Goal: Task Accomplishment & Management: Manage account settings

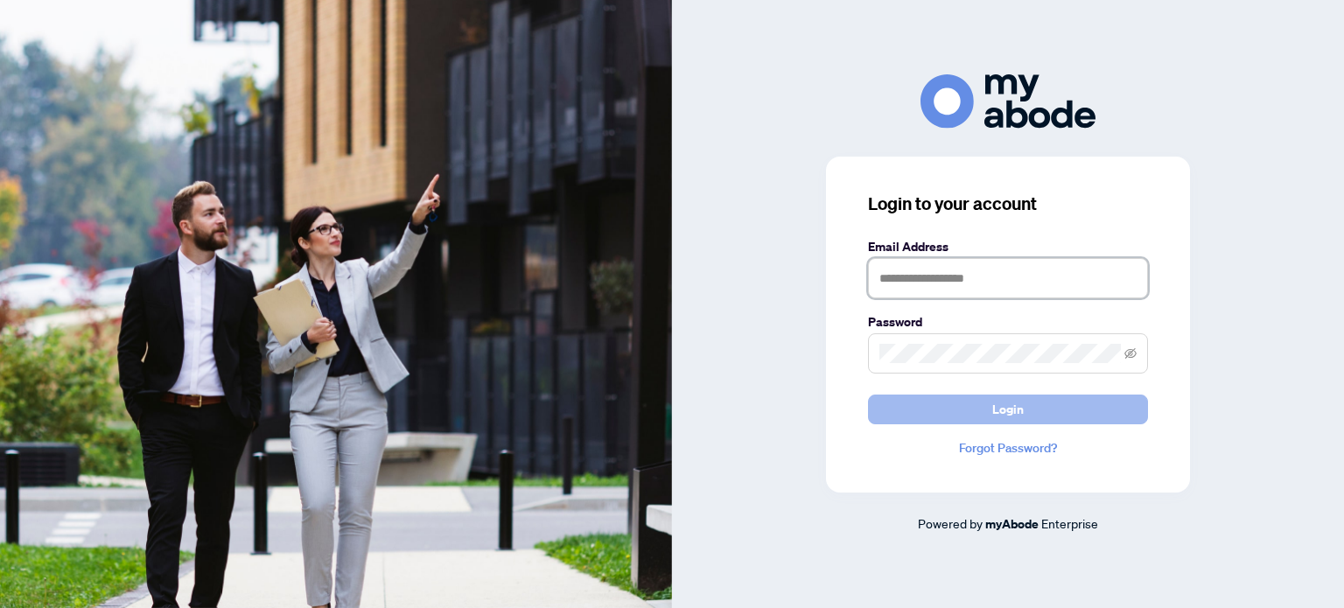
type input "**********"
click at [1012, 402] on span "Login" at bounding box center [1008, 410] width 32 height 28
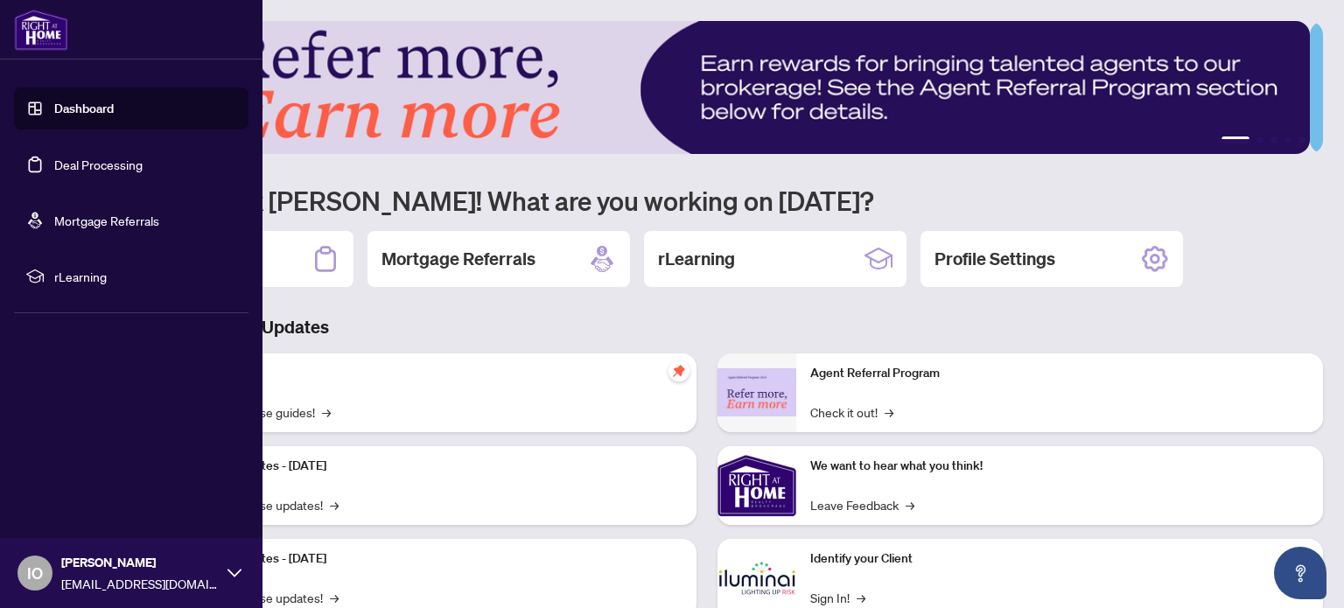
click at [63, 160] on link "Deal Processing" at bounding box center [98, 165] width 88 height 16
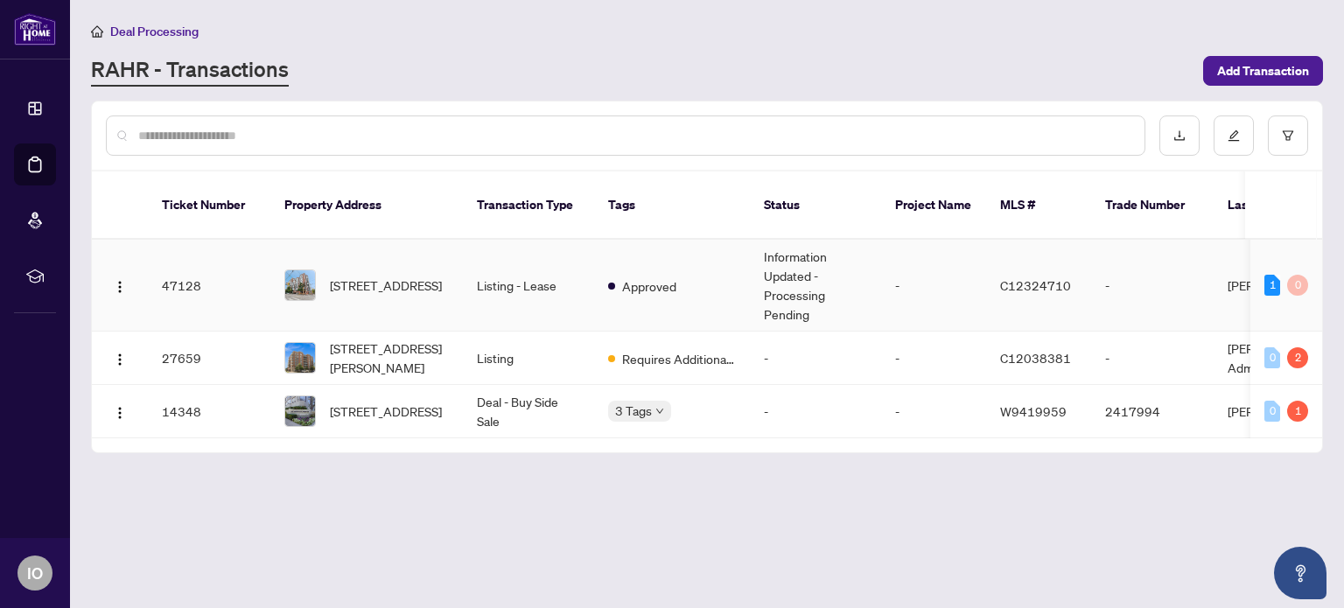
click at [557, 264] on td "Listing - Lease" at bounding box center [528, 286] width 131 height 92
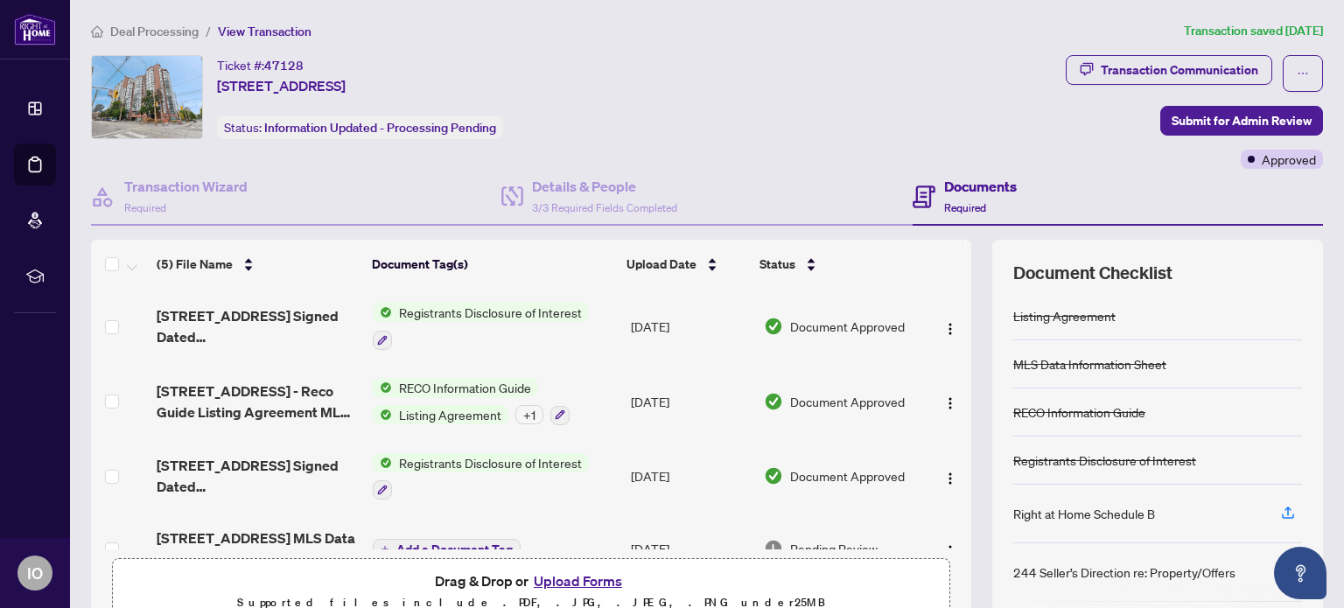
click at [485, 310] on span "Registrants Disclosure of Interest" at bounding box center [490, 312] width 197 height 19
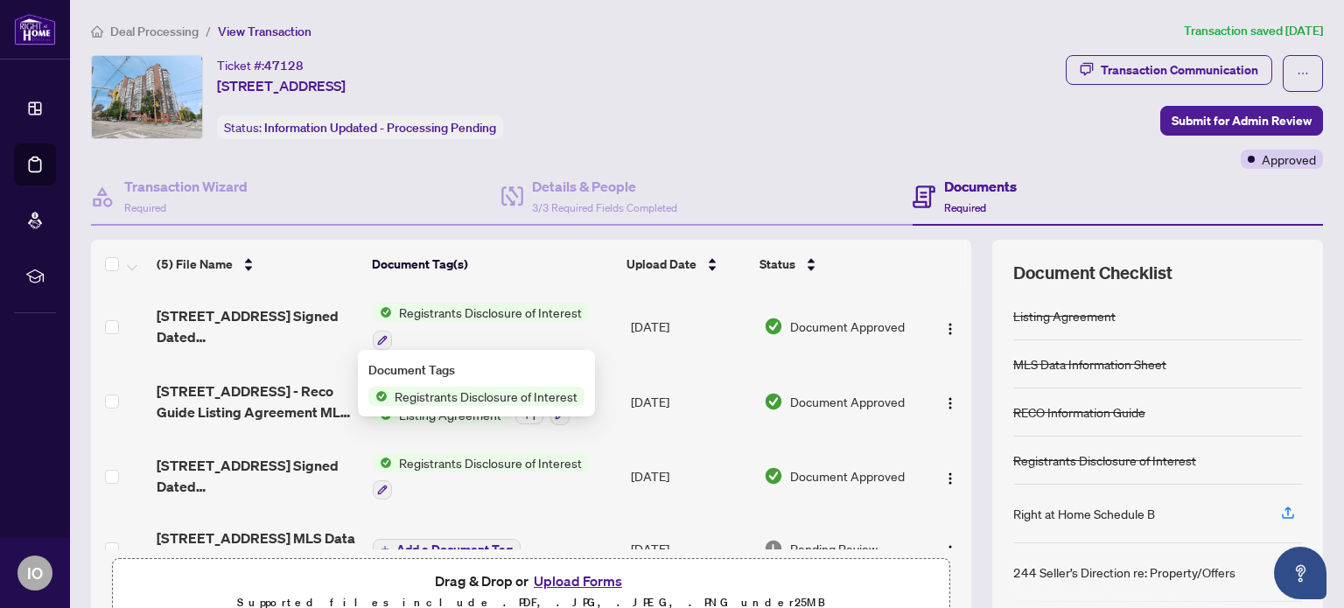
click at [471, 396] on span "Registrants Disclosure of Interest" at bounding box center [486, 396] width 197 height 19
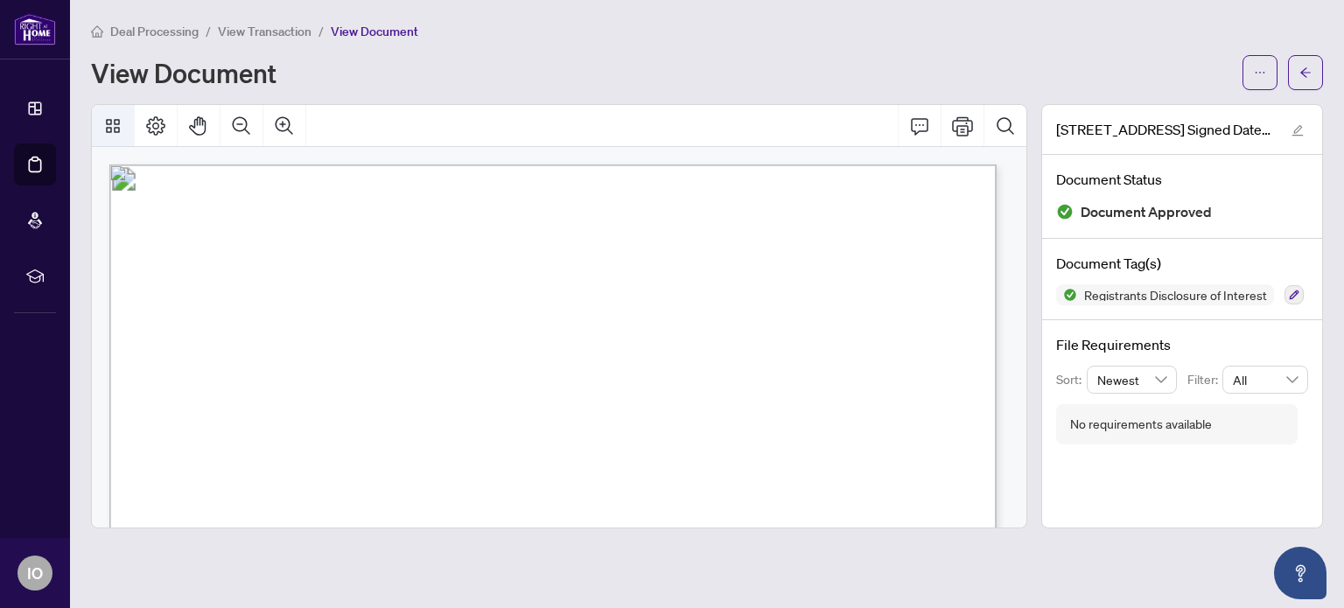
click at [109, 122] on icon "Thumbnails" at bounding box center [112, 126] width 21 height 21
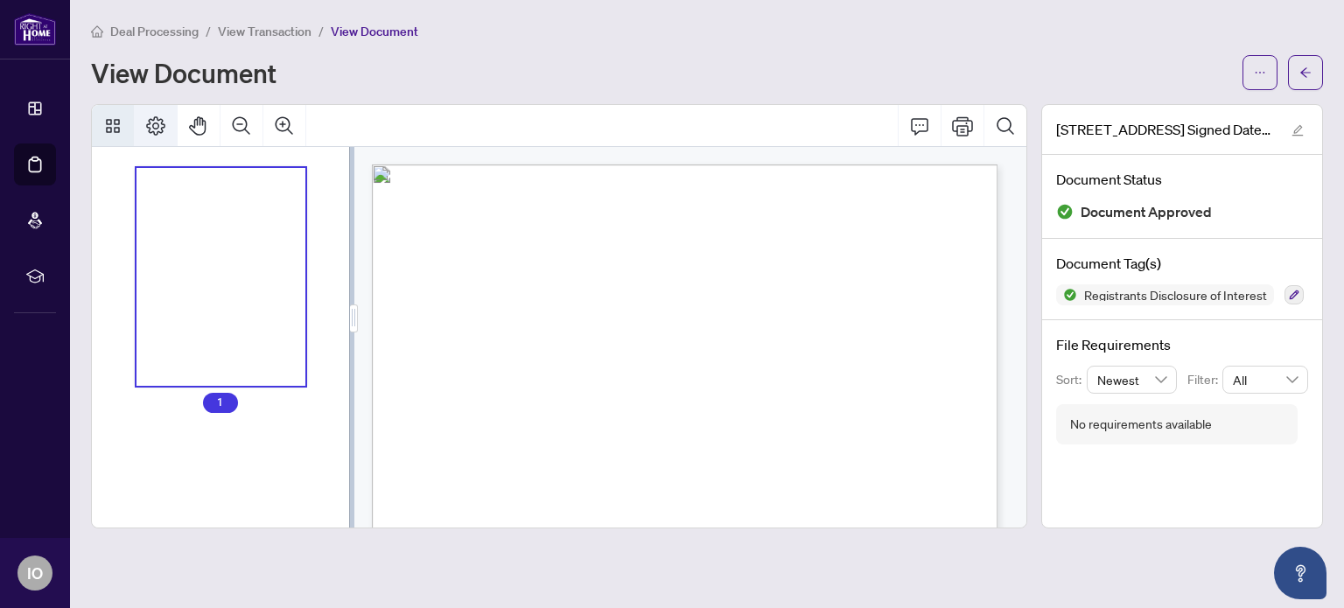
click at [149, 129] on icon "Page Layout" at bounding box center [155, 125] width 19 height 19
click at [549, 260] on span "This statement is made in accordance with the requirements of the Trust in Real…" at bounding box center [658, 265] width 488 height 11
click at [114, 114] on button "Thumbnails" at bounding box center [113, 126] width 42 height 42
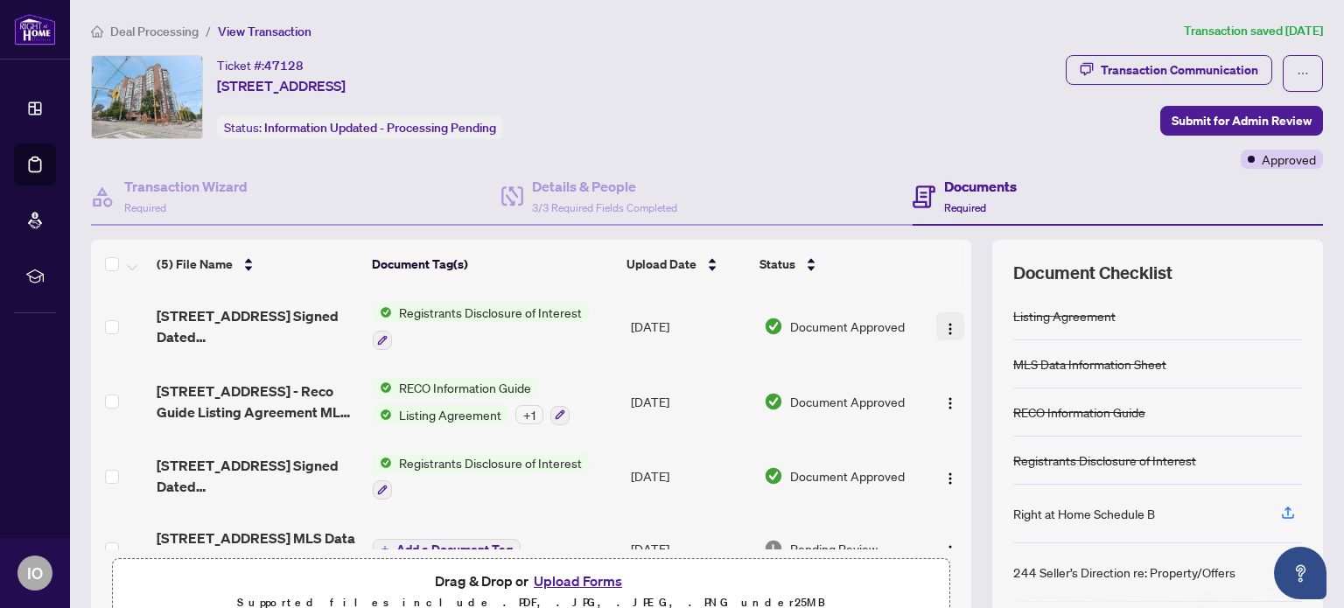
click at [943, 322] on img "button" at bounding box center [950, 329] width 14 height 14
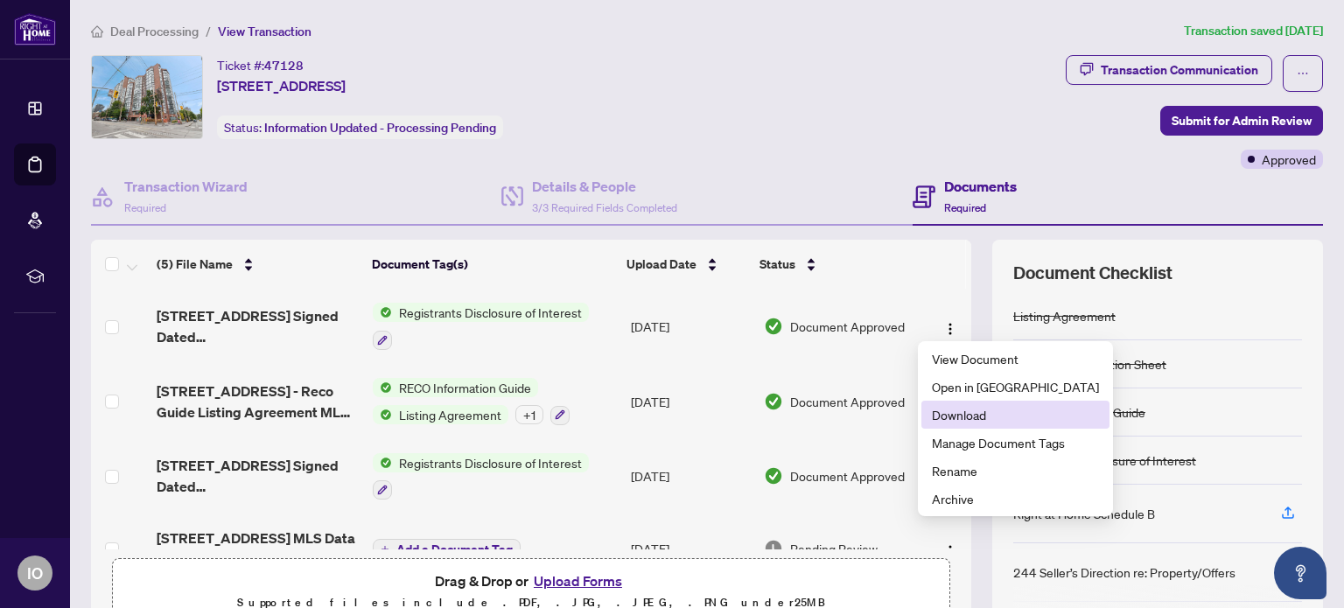
click at [949, 412] on span "Download" at bounding box center [1015, 414] width 167 height 19
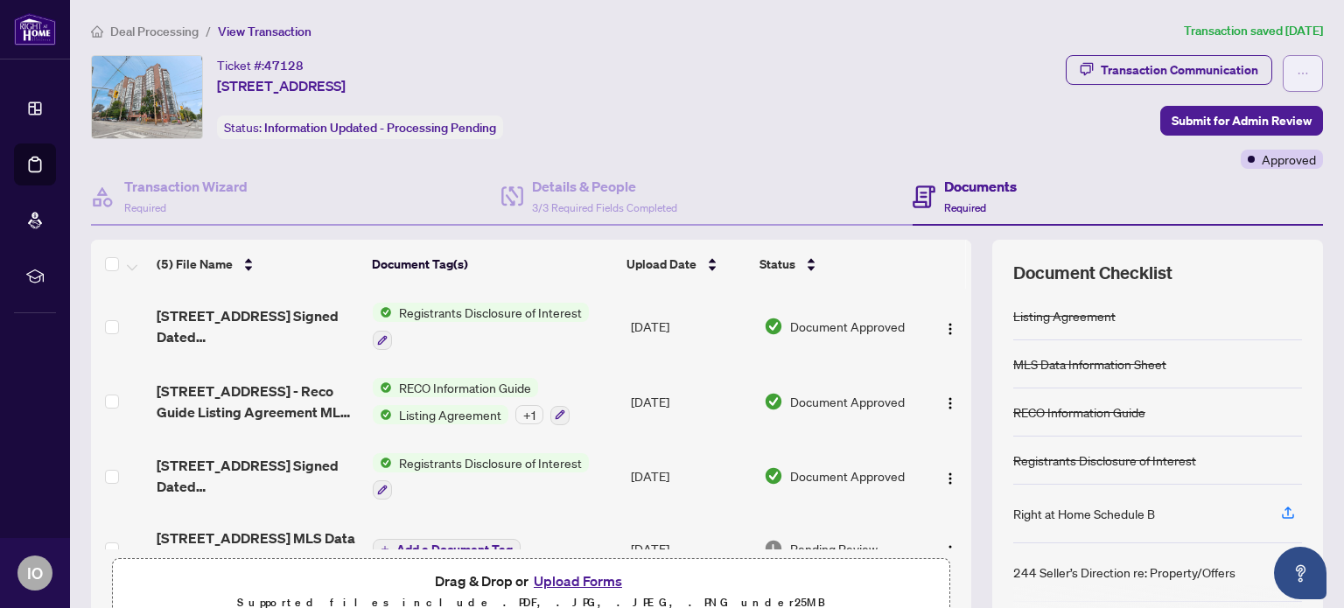
click at [1297, 62] on span "button" at bounding box center [1303, 74] width 12 height 28
click at [793, 96] on div "Ticket #: 47128 [STREET_ADDRESS] Status: Information Updated - Processing Pendi…" at bounding box center [575, 97] width 968 height 84
